Goal: Find specific page/section: Find specific page/section

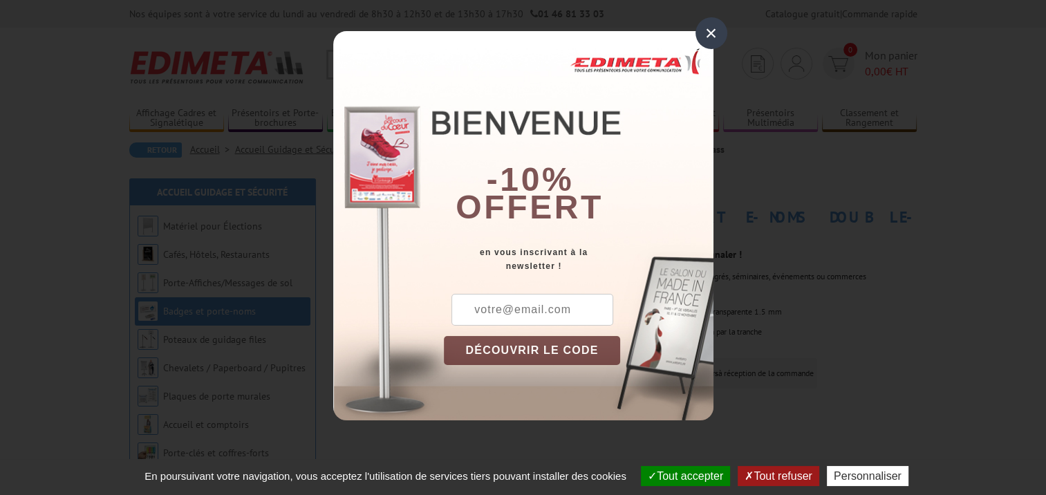
click at [719, 28] on div "×" at bounding box center [711, 33] width 32 height 32
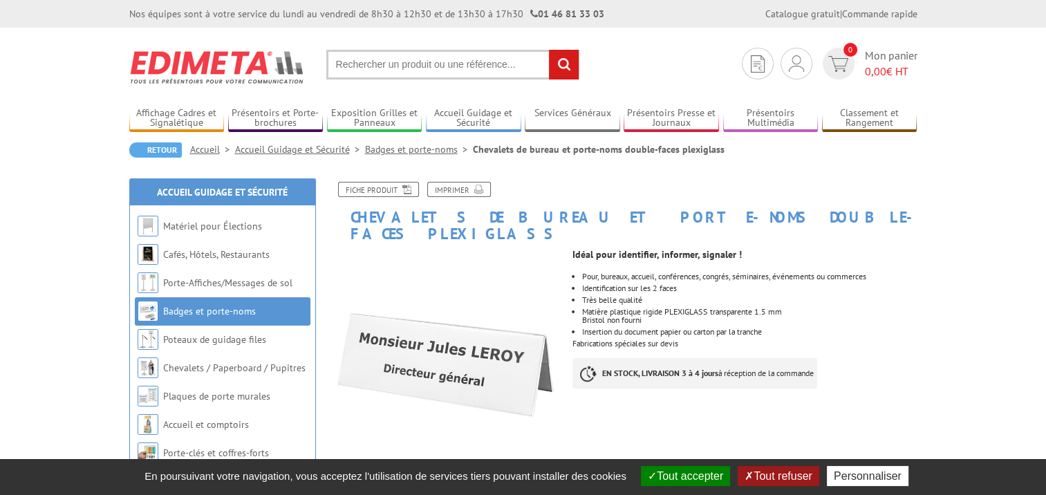
click at [467, 69] on input "text" at bounding box center [452, 65] width 253 height 30
paste input "panneau de rassemblement"
type input "panneau de rassemblement"
click at [549, 50] on input "rechercher" at bounding box center [564, 65] width 30 height 30
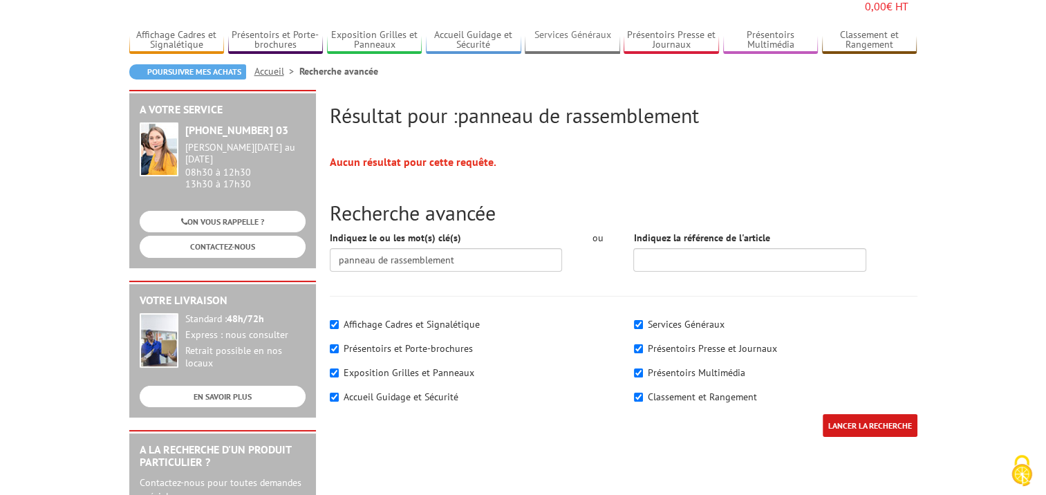
scroll to position [207, 0]
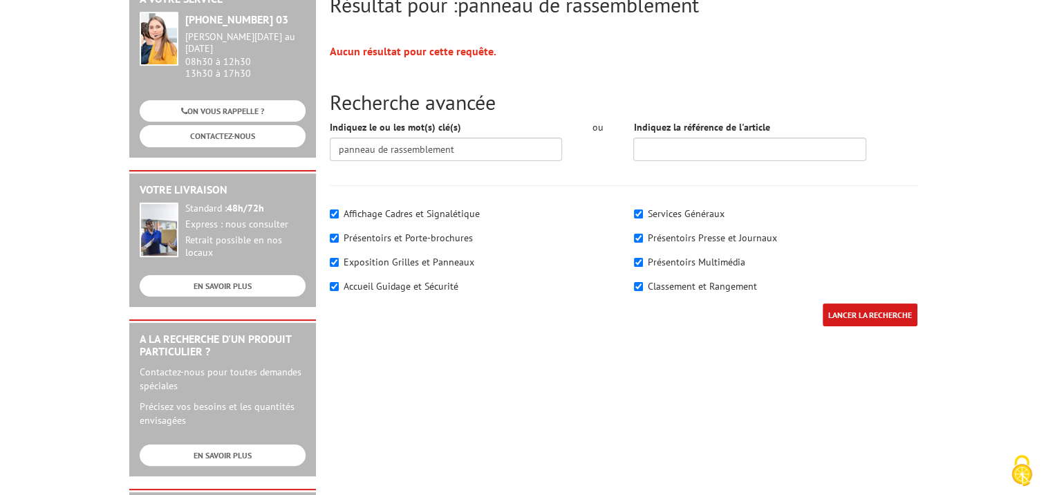
click at [384, 256] on label "Exposition Grilles et Panneaux" at bounding box center [408, 262] width 131 height 12
click at [339, 258] on input"] "Exposition Grilles et Panneaux" at bounding box center [334, 262] width 9 height 9
checkbox input"] "false"
drag, startPoint x: 500, startPoint y: 296, endPoint x: 580, endPoint y: 252, distance: 92.5
click at [500, 303] on div "LANCER LA RECHERCHE" at bounding box center [623, 321] width 608 height 37
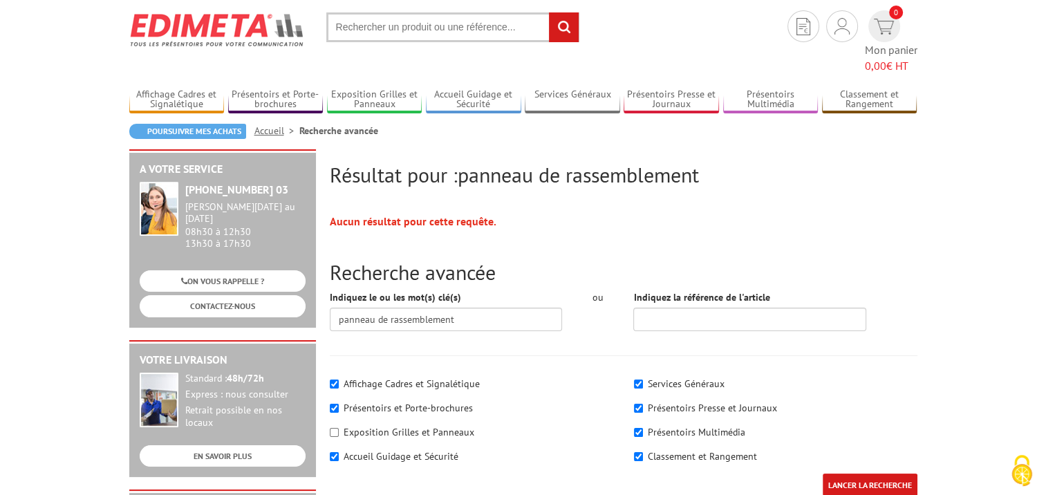
scroll to position [69, 0]
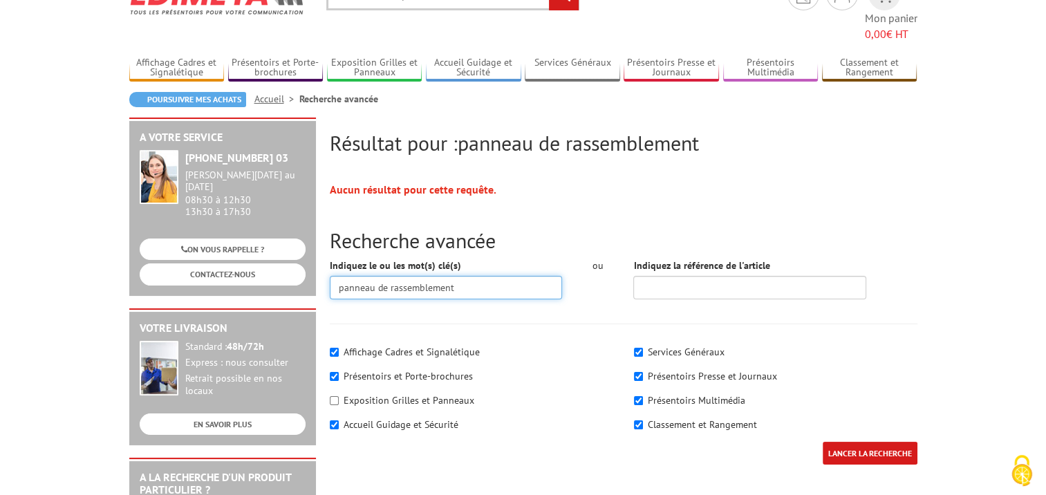
drag, startPoint x: 484, startPoint y: 265, endPoint x: 390, endPoint y: 270, distance: 94.1
click at [390, 276] on input "panneau de rassemblement" at bounding box center [446, 287] width 233 height 23
type input "panneau de guidage"
click at [822, 442] on input "LANCER LA RECHERCHE" at bounding box center [869, 453] width 95 height 23
